Goal: Information Seeking & Learning: Learn about a topic

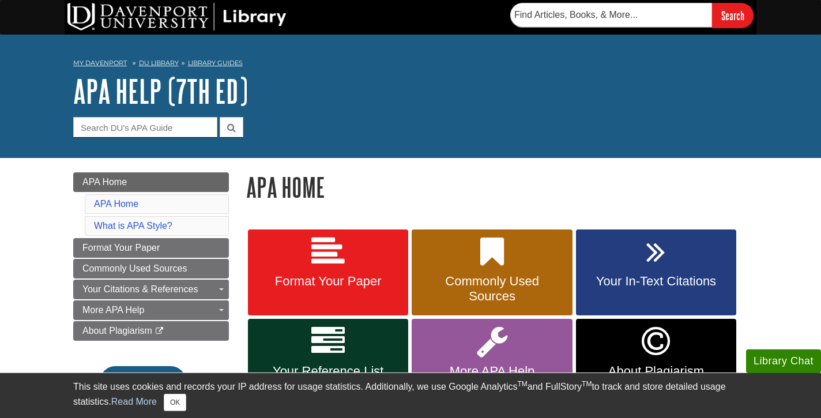
click at [286, 254] on link "Format Your Paper" at bounding box center [328, 273] width 160 height 87
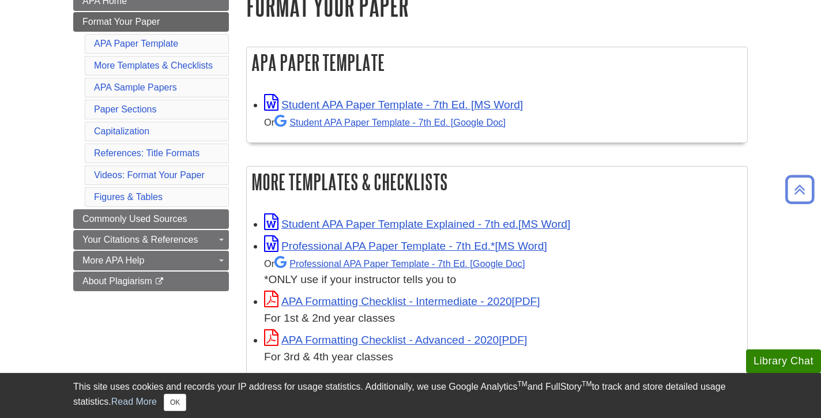
scroll to position [182, 0]
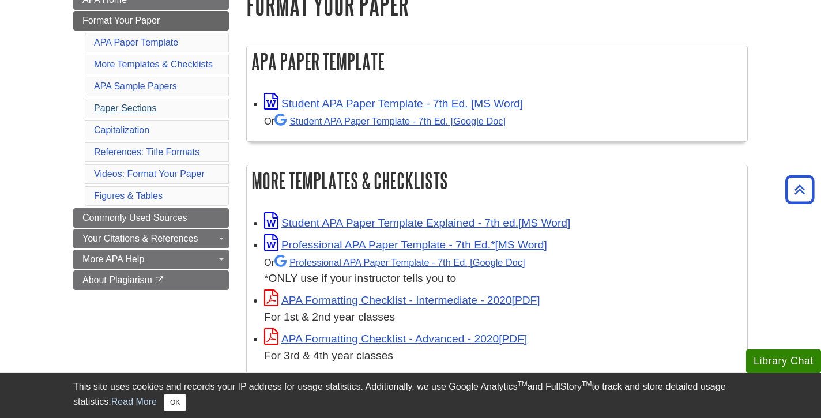
click at [136, 105] on link "Paper Sections" at bounding box center [125, 108] width 63 height 10
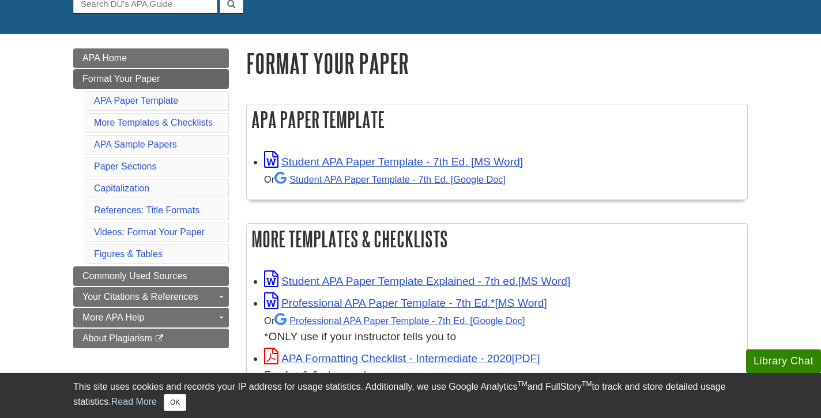
scroll to position [124, 0]
click at [138, 168] on link "Paper Sections" at bounding box center [125, 167] width 63 height 10
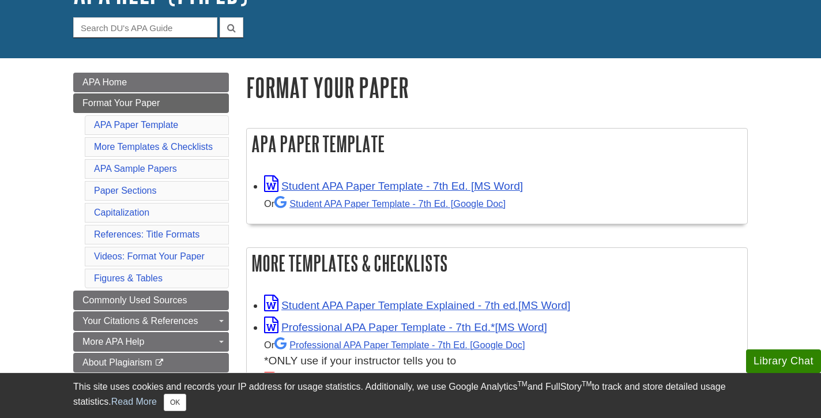
scroll to position [108, 0]
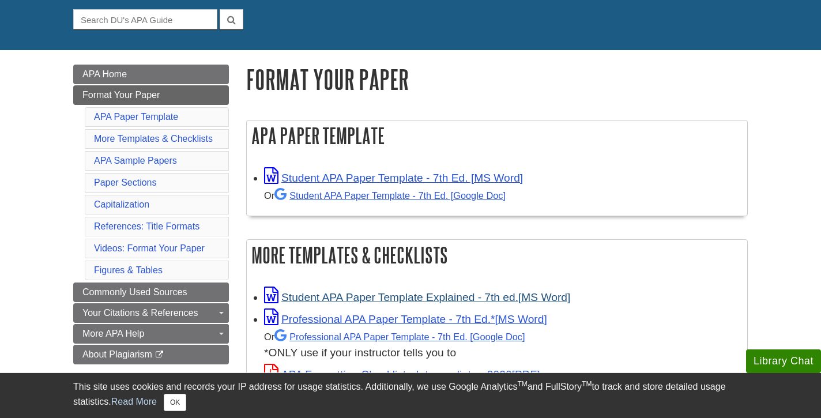
click at [309, 294] on link "Student APA Paper Template Explained - 7th ed." at bounding box center [417, 297] width 306 height 12
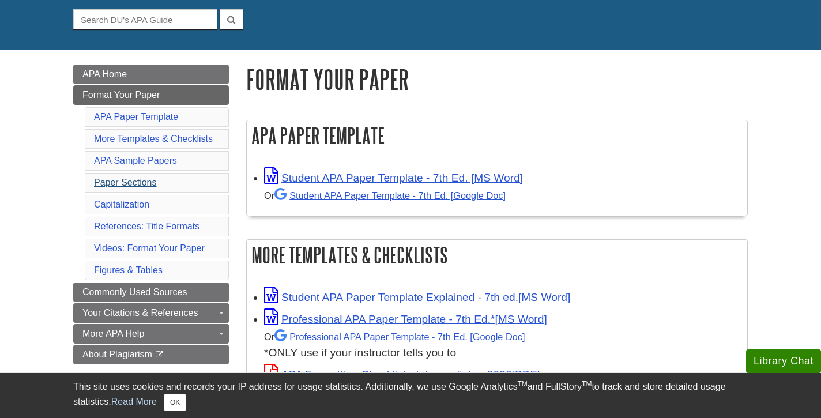
click at [149, 179] on link "Paper Sections" at bounding box center [125, 183] width 63 height 10
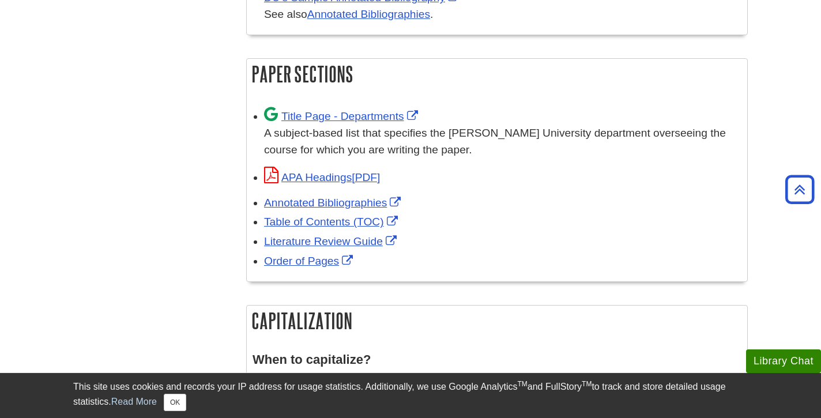
scroll to position [704, 0]
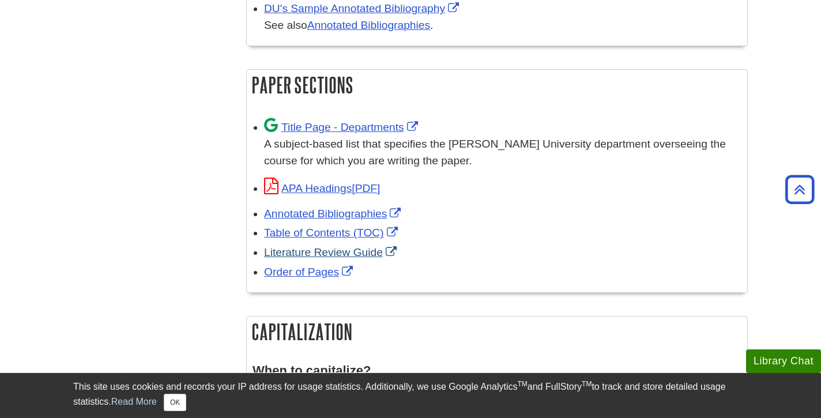
click at [370, 247] on link "Literature Review Guide" at bounding box center [332, 252] width 136 height 12
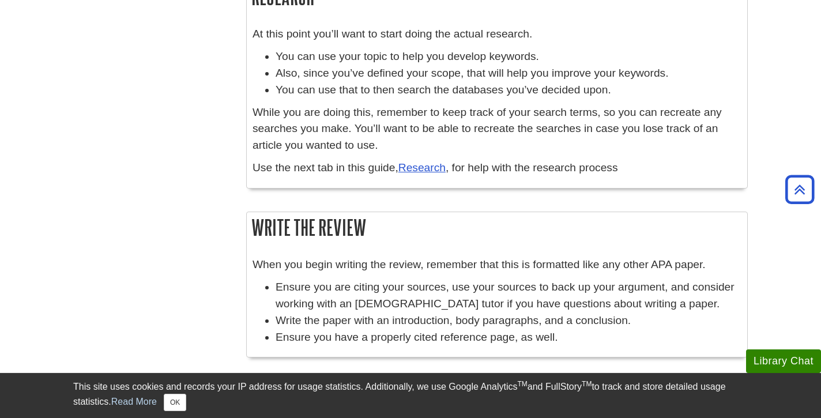
scroll to position [826, 0]
